Goal: Check status

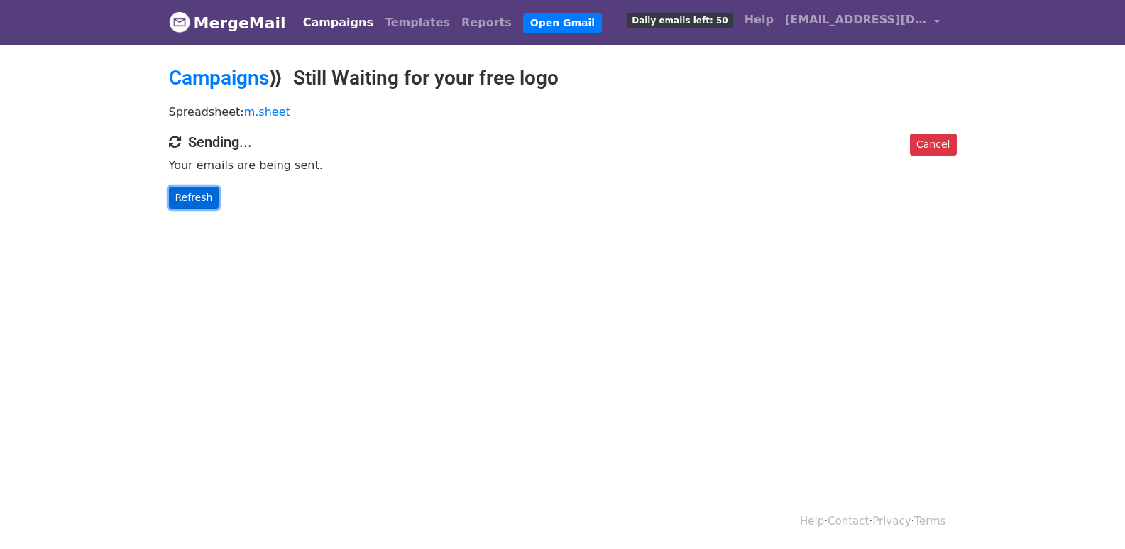
click at [198, 197] on link "Refresh" at bounding box center [194, 198] width 50 height 22
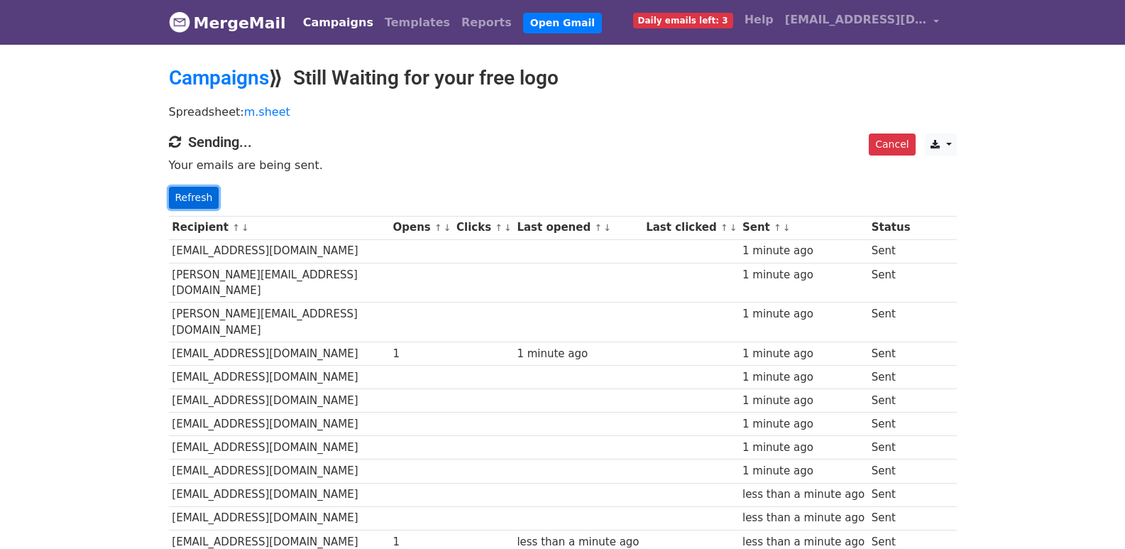
click at [178, 191] on link "Refresh" at bounding box center [194, 198] width 50 height 22
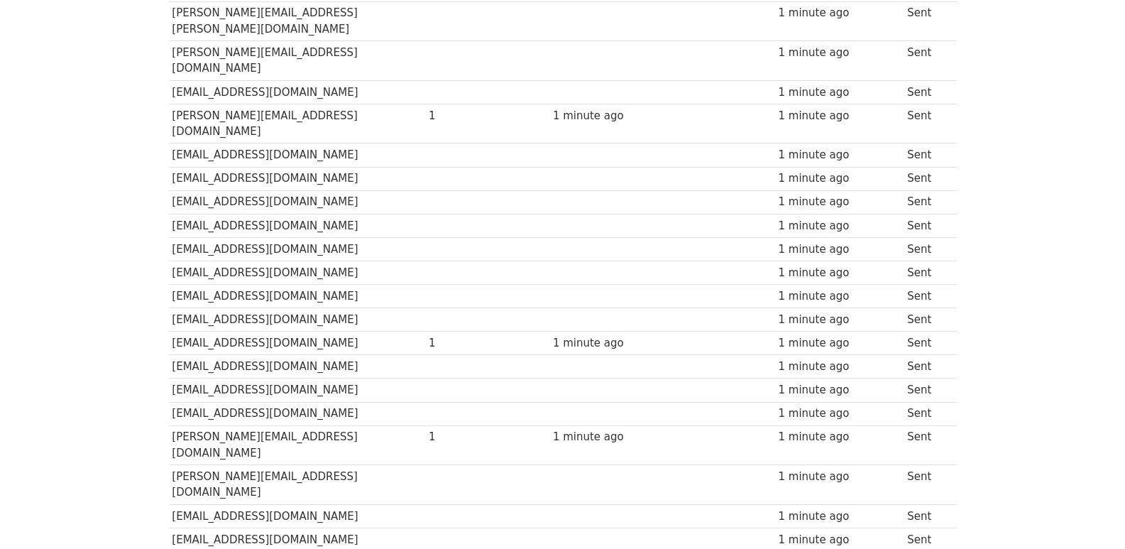
scroll to position [942, 0]
